Goal: Task Accomplishment & Management: Use online tool/utility

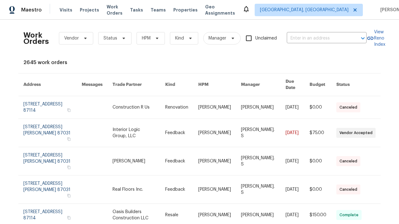
click at [198, 124] on link at bounding box center [181, 133] width 33 height 28
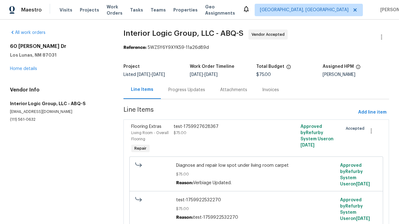
click at [256, 139] on div "test-1759927628367 $75.00" at bounding box center [225, 139] width 106 height 35
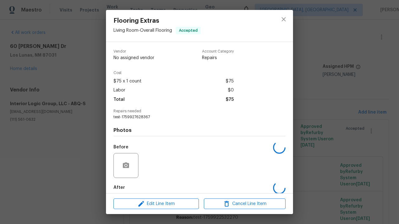
click at [156, 204] on span "Edit Line Item" at bounding box center [156, 204] width 82 height 8
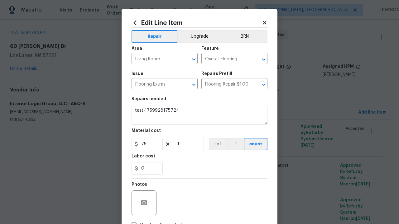
type textarea "test-1759927628367"
type textarea "test-1759928175724"
checkbox input "true"
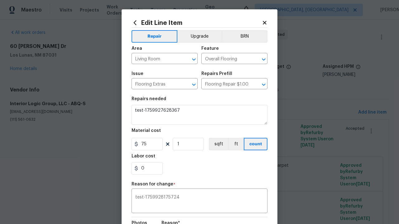
scroll to position [83, 0]
